Goal: Task Accomplishment & Management: Manage account settings

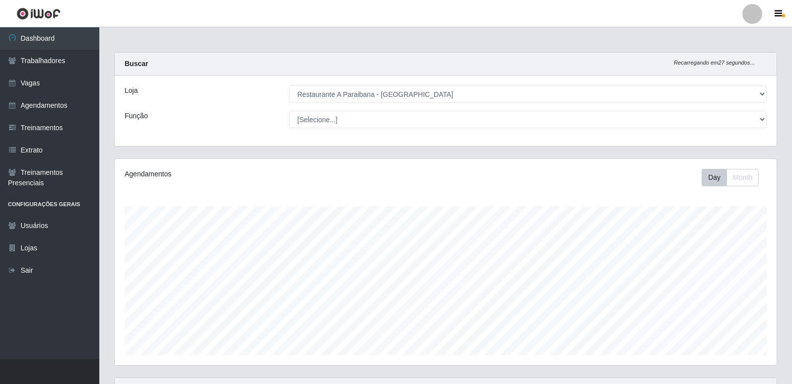
select select "342"
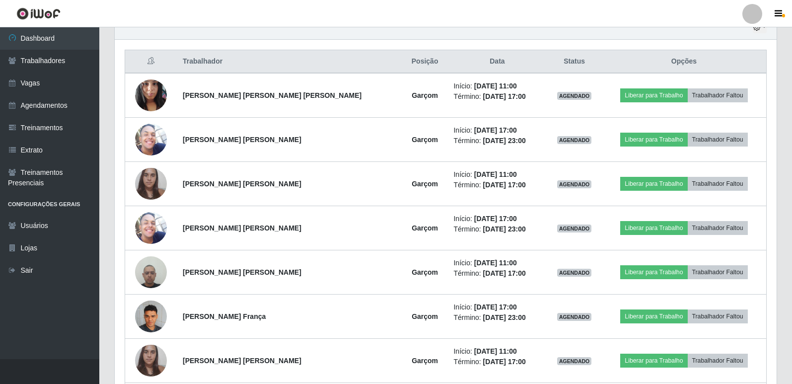
scroll to position [206, 662]
click at [48, 62] on link "Trabalhadores" at bounding box center [49, 61] width 99 height 22
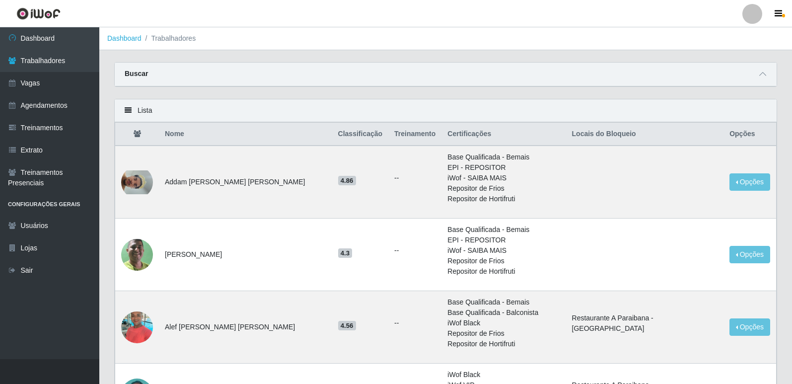
click at [169, 73] on div "Buscar" at bounding box center [446, 75] width 662 height 24
click at [132, 76] on strong "Buscar" at bounding box center [136, 73] width 23 height 8
click at [761, 76] on icon at bounding box center [762, 73] width 7 height 7
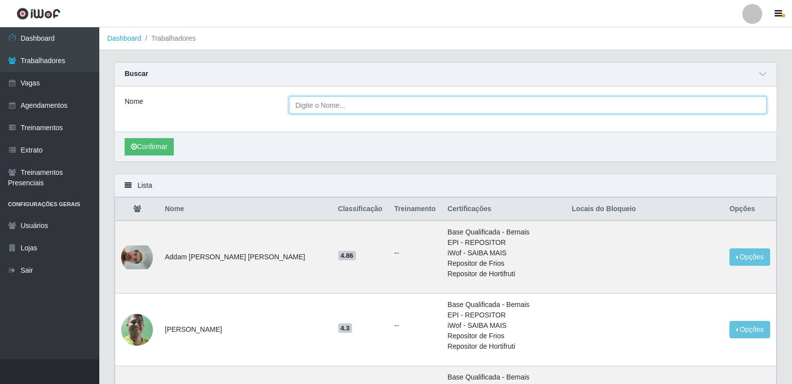
click at [404, 113] on input "Nome" at bounding box center [527, 104] width 477 height 17
click at [125, 138] on button "Confirmar" at bounding box center [149, 146] width 49 height 17
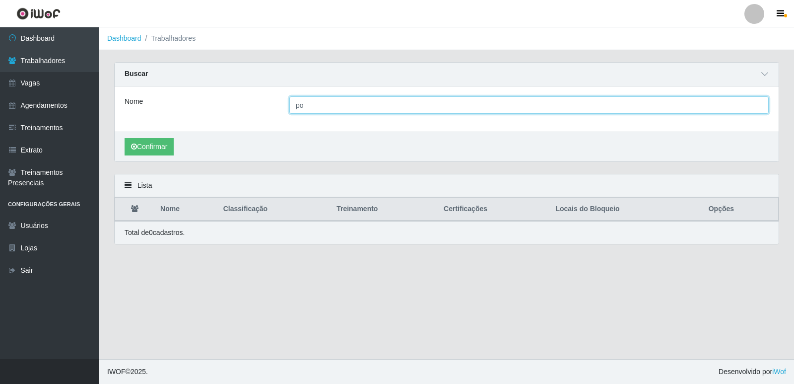
type input "p"
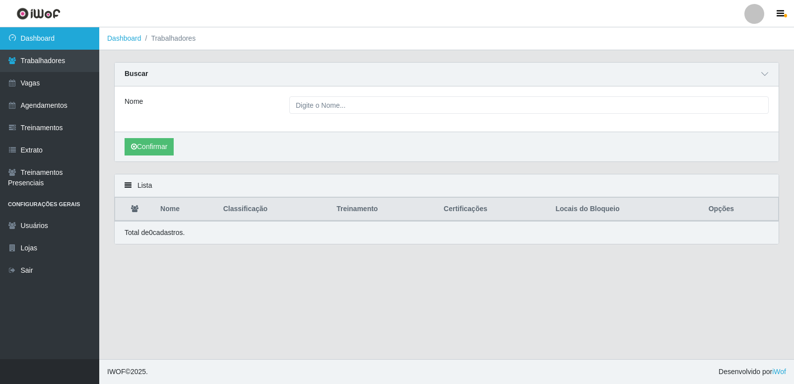
click at [60, 35] on link "Dashboard" at bounding box center [49, 38] width 99 height 22
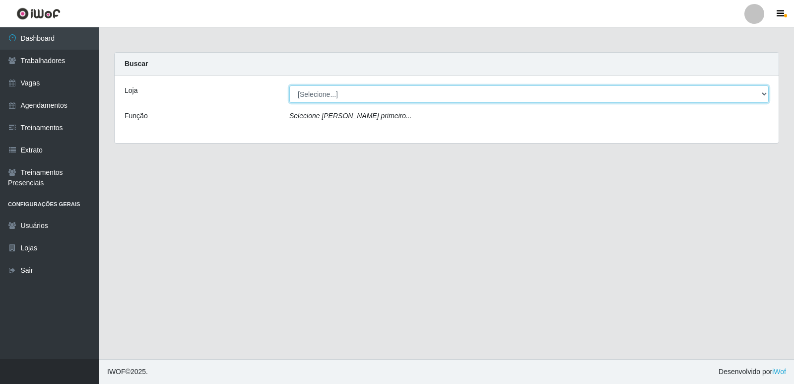
click at [762, 93] on select "[Selecione...] Restaurante A Paraibana - [GEOGRAPHIC_DATA]" at bounding box center [528, 93] width 479 height 17
select select "342"
click at [289, 85] on select "[Selecione...] Restaurante A Paraibana - [GEOGRAPHIC_DATA]" at bounding box center [528, 93] width 479 height 17
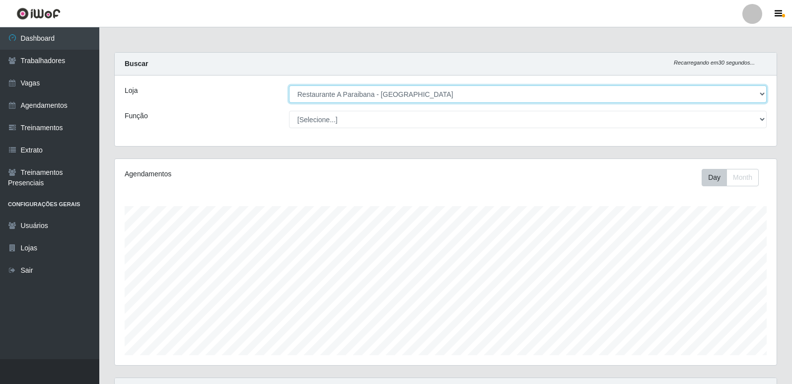
scroll to position [206, 662]
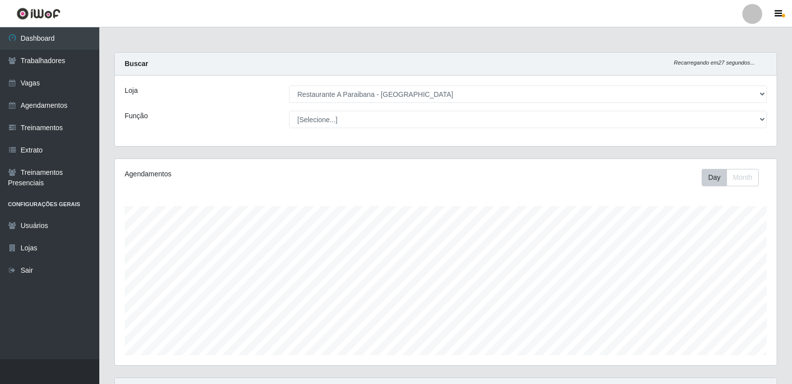
click at [783, 214] on div "Agendamentos Day Month" at bounding box center [445, 267] width 677 height 219
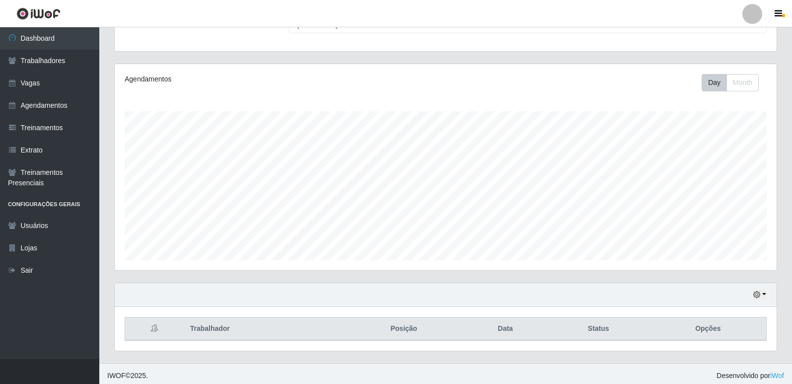
scroll to position [99, 0]
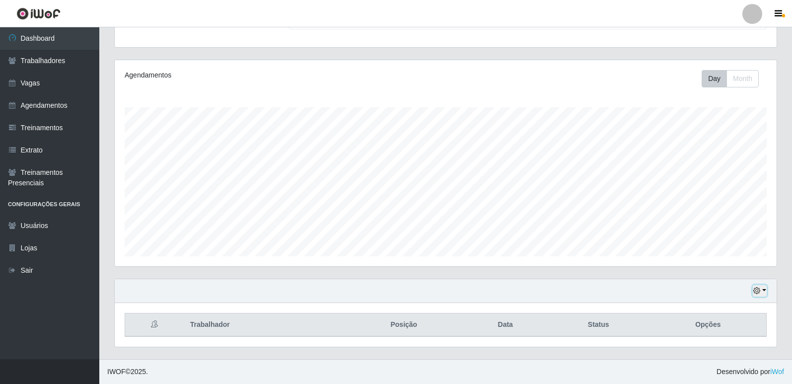
click at [758, 291] on icon "button" at bounding box center [756, 290] width 7 height 7
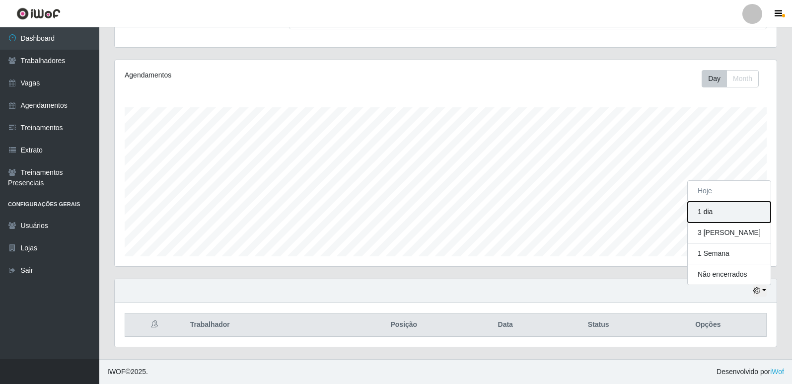
click at [738, 212] on button "1 dia" at bounding box center [728, 211] width 83 height 21
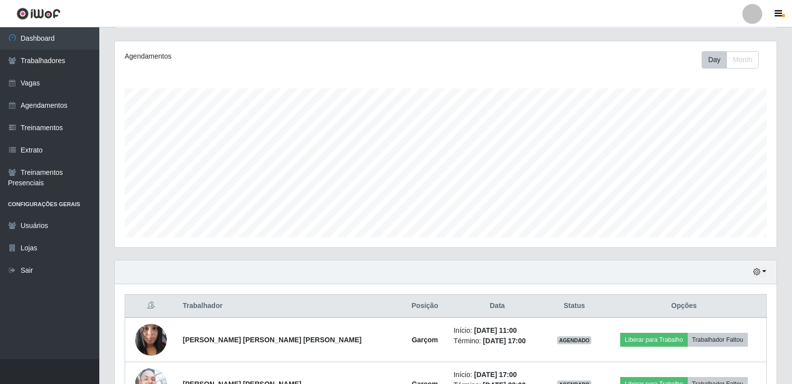
scroll to position [119, 0]
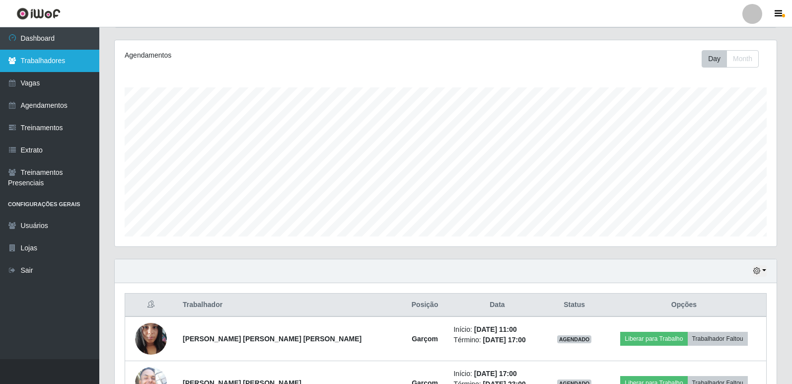
click at [73, 53] on link "Trabalhadores" at bounding box center [49, 61] width 99 height 22
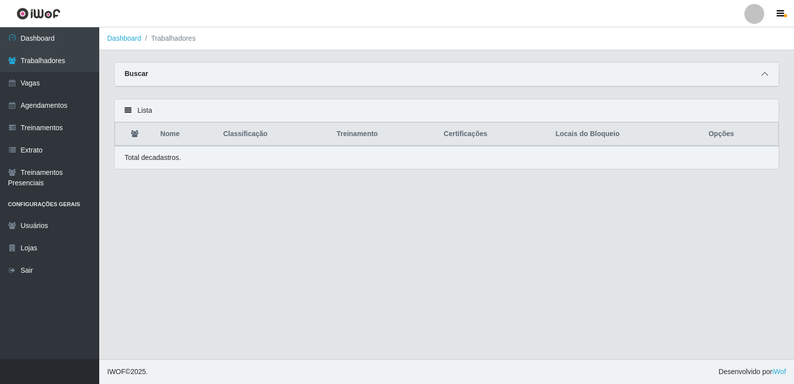
click at [767, 73] on icon at bounding box center [764, 73] width 7 height 7
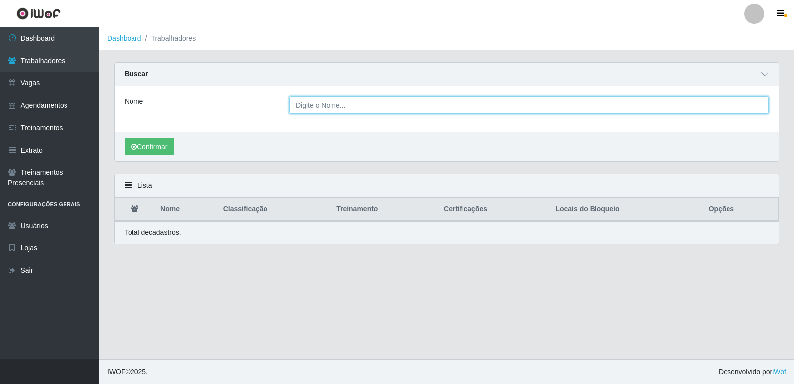
click at [642, 99] on input "Nome" at bounding box center [528, 104] width 479 height 17
click at [125, 138] on button "Confirmar" at bounding box center [149, 146] width 49 height 17
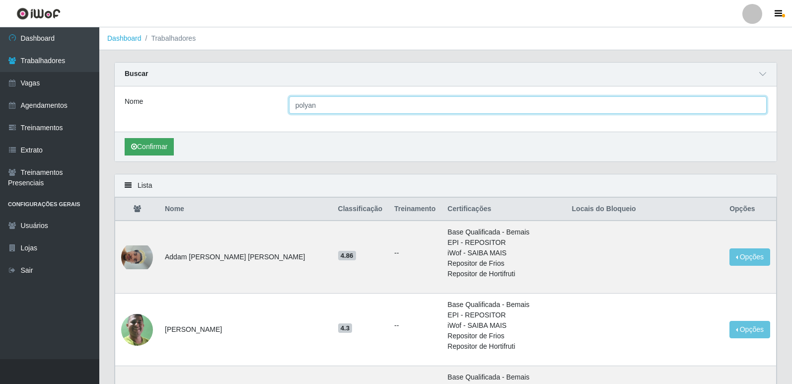
type input "polyan"
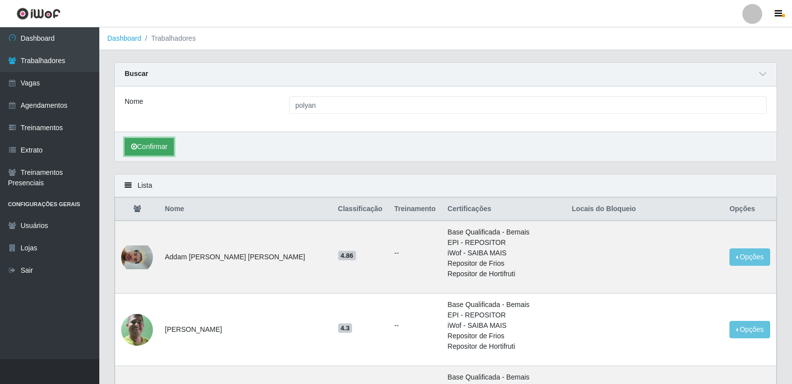
click at [164, 148] on button "Confirmar" at bounding box center [149, 146] width 49 height 17
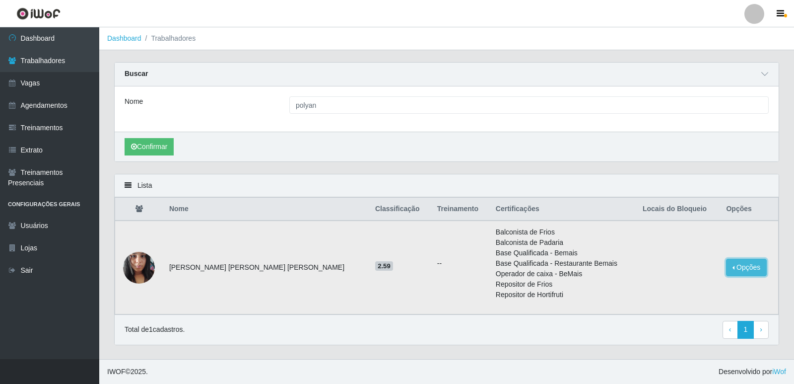
click at [734, 272] on button "Opções" at bounding box center [746, 267] width 41 height 17
click at [665, 293] on button "Bloquear - Loja" at bounding box center [685, 290] width 80 height 20
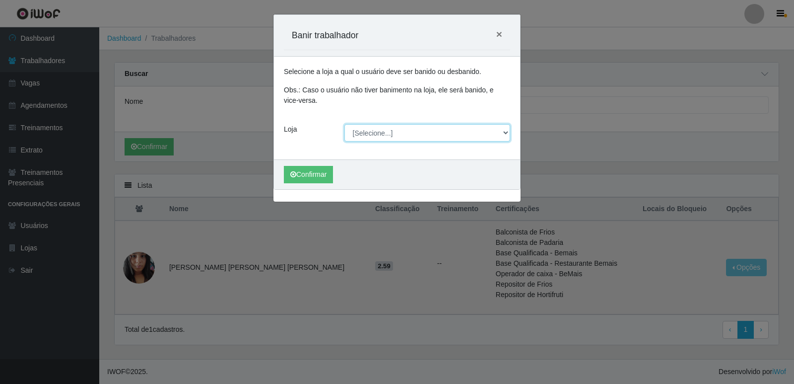
click at [506, 133] on select "[Selecione...] Restaurante A Paraibana - [GEOGRAPHIC_DATA]" at bounding box center [427, 132] width 166 height 17
select select "342"
click at [344, 124] on select "[Selecione...] Restaurante A Paraibana - [GEOGRAPHIC_DATA]" at bounding box center [427, 132] width 166 height 17
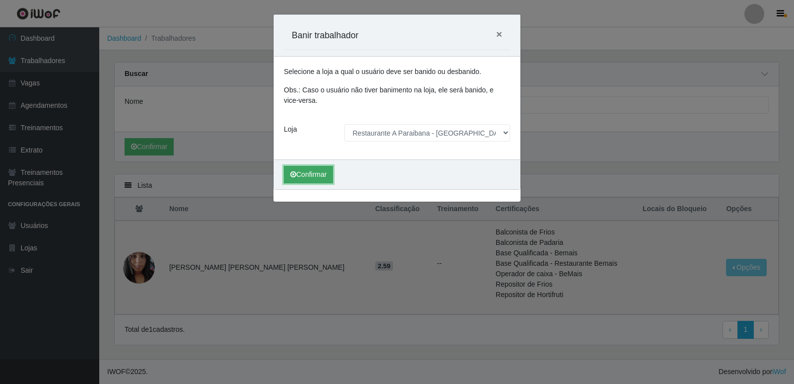
click at [326, 170] on button "Confirmar" at bounding box center [308, 174] width 49 height 17
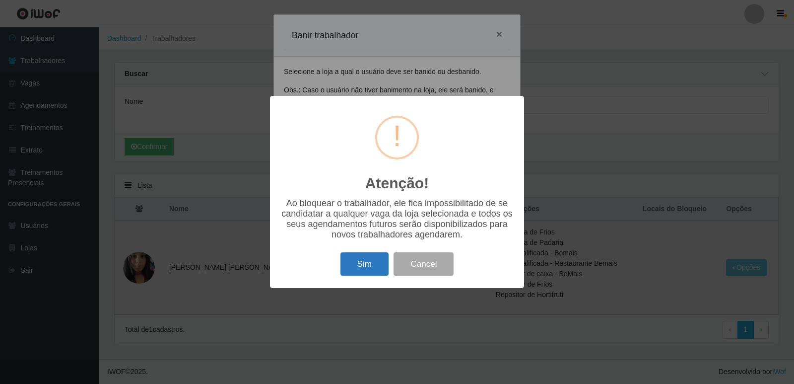
click at [371, 269] on button "Sim" at bounding box center [364, 263] width 48 height 23
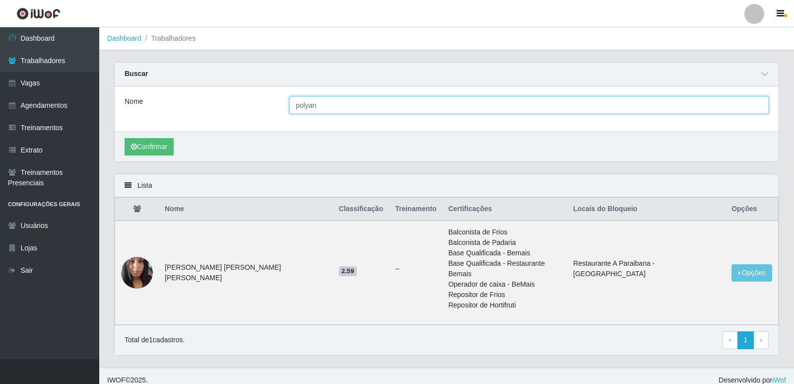
click at [333, 106] on input "polyan" at bounding box center [528, 104] width 479 height 17
click at [125, 138] on button "Confirmar" at bounding box center [149, 146] width 49 height 17
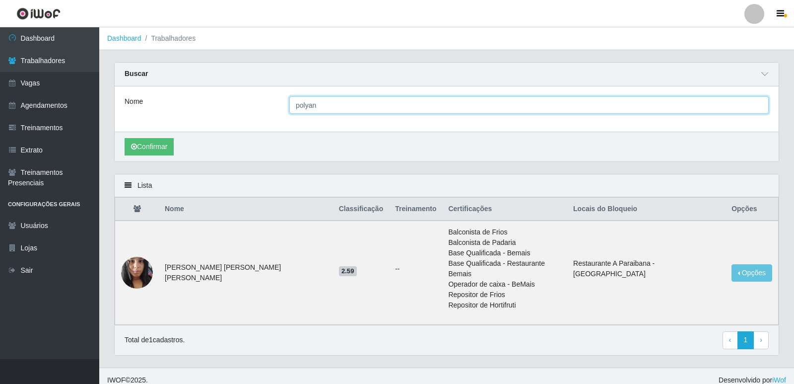
click at [125, 138] on button "Confirmar" at bounding box center [149, 146] width 49 height 17
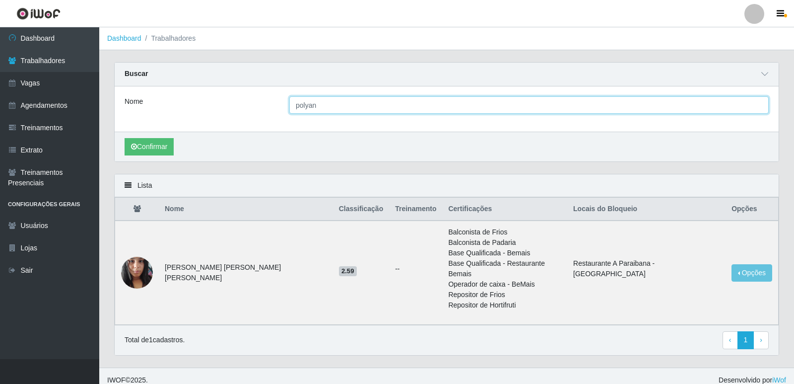
click at [125, 138] on button "Confirmar" at bounding box center [149, 146] width 49 height 17
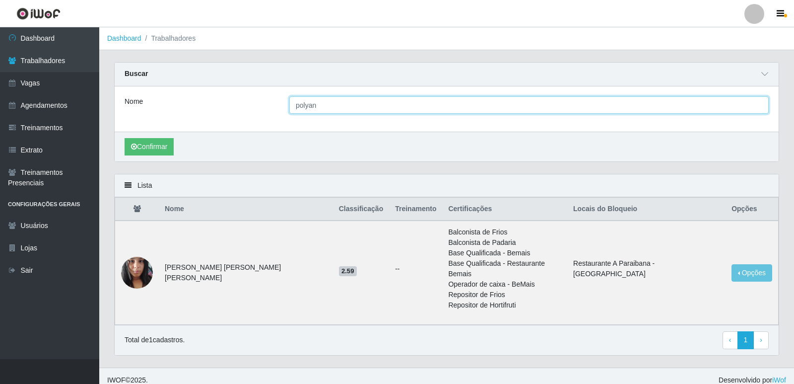
click at [125, 138] on button "Confirmar" at bounding box center [149, 146] width 49 height 17
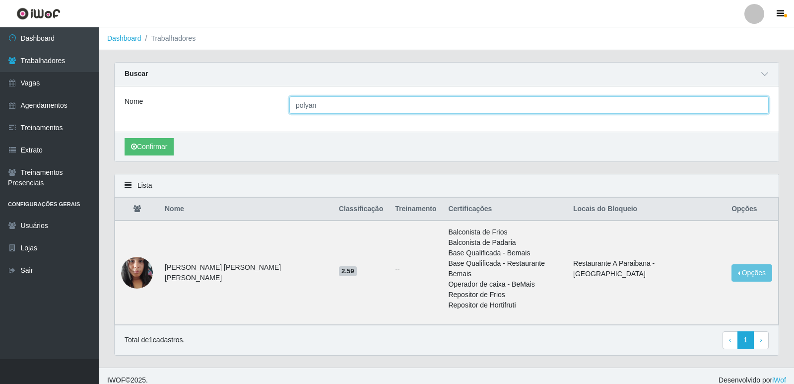
click at [125, 138] on button "Confirmar" at bounding box center [149, 146] width 49 height 17
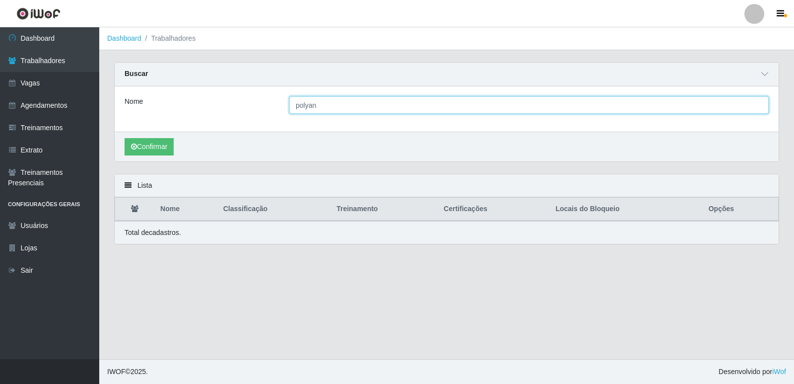
click at [125, 138] on button "Confirmar" at bounding box center [149, 146] width 49 height 17
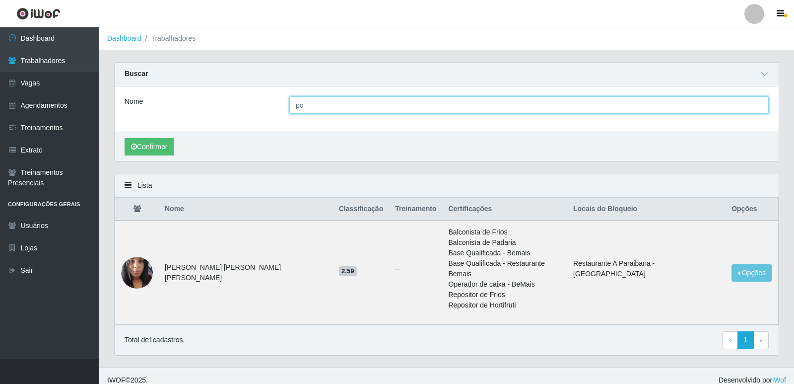
type input "p"
type input "[PERSON_NAME]"
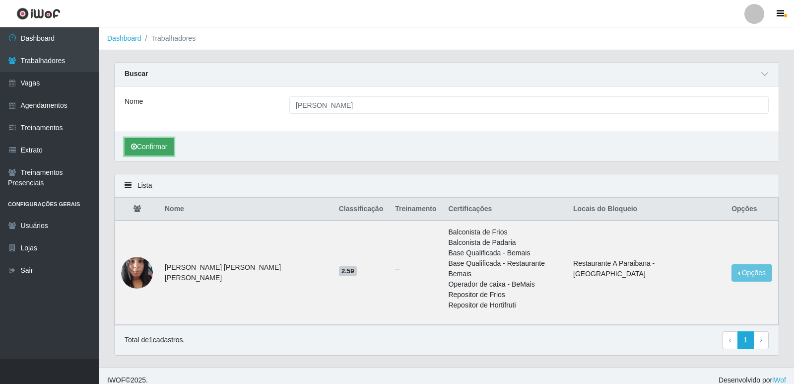
click at [146, 150] on button "Confirmar" at bounding box center [149, 146] width 49 height 17
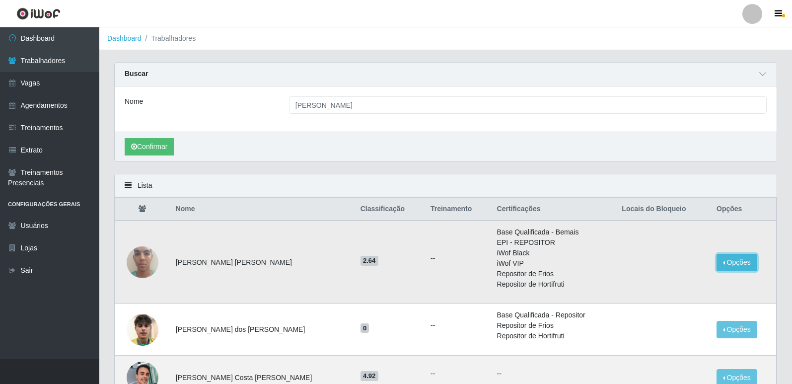
click at [733, 264] on button "Opções" at bounding box center [736, 262] width 41 height 17
click at [688, 285] on button "Bloquear - Loja" at bounding box center [675, 285] width 80 height 20
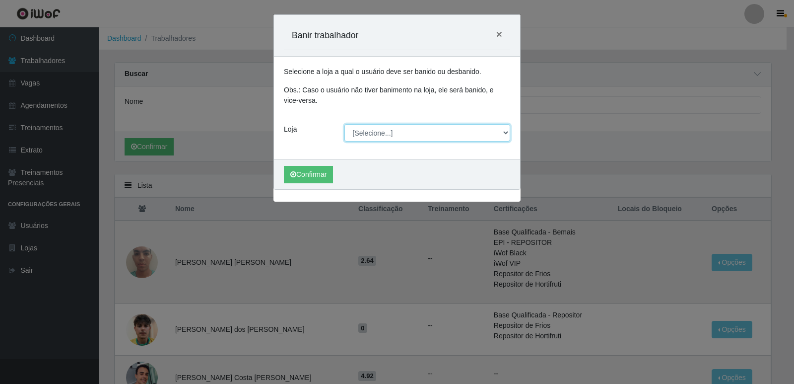
click at [505, 134] on select "[Selecione...] Restaurante A Paraibana - [GEOGRAPHIC_DATA]" at bounding box center [427, 132] width 166 height 17
select select "342"
click at [344, 124] on select "[Selecione...] Restaurante A Paraibana - [GEOGRAPHIC_DATA]" at bounding box center [427, 132] width 166 height 17
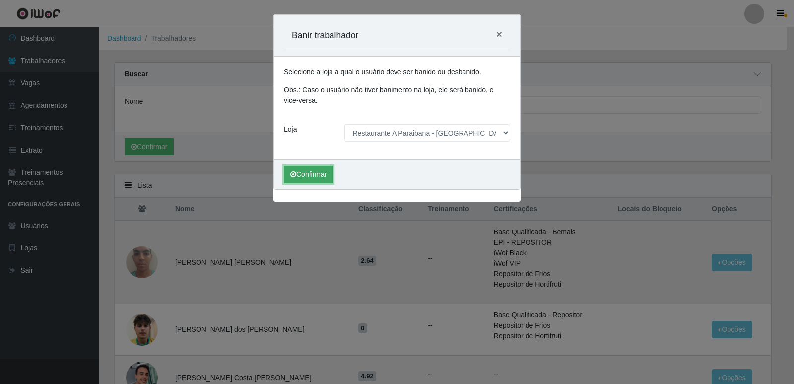
click at [301, 174] on button "Confirmar" at bounding box center [308, 174] width 49 height 17
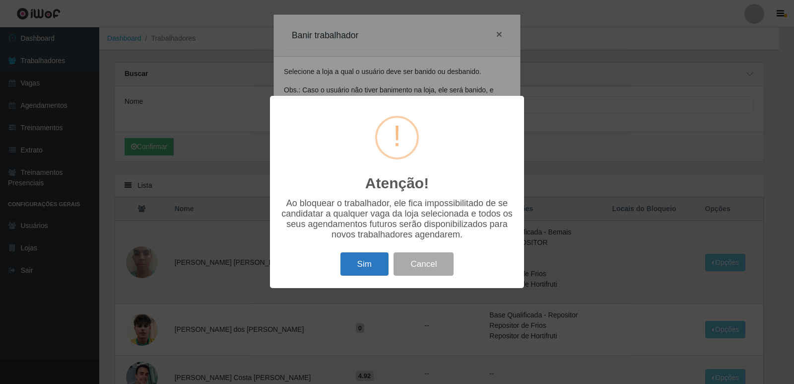
click at [359, 268] on button "Sim" at bounding box center [364, 263] width 48 height 23
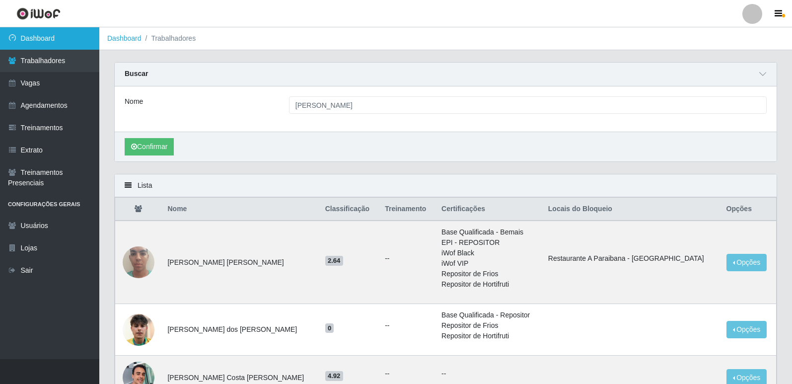
click at [66, 46] on link "Dashboard" at bounding box center [49, 38] width 99 height 22
